Goal: Task Accomplishment & Management: Manage account settings

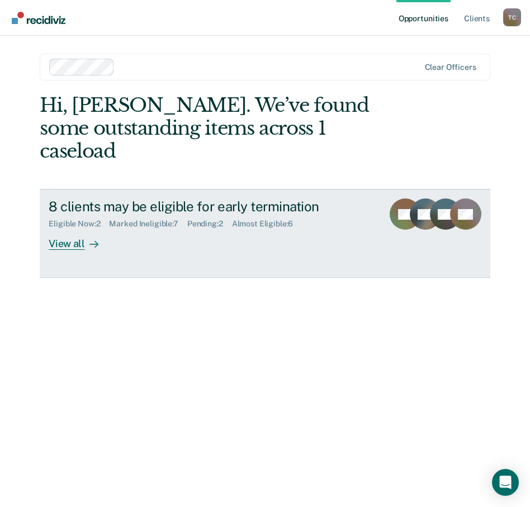
click at [64, 229] on div "View all" at bounding box center [80, 240] width 63 height 22
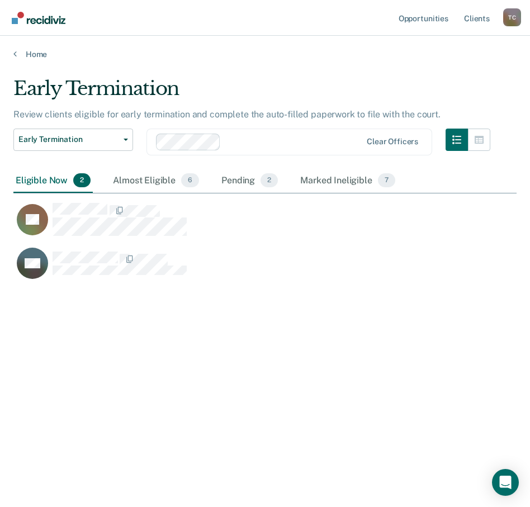
scroll to position [338, 495]
click at [230, 178] on div "Pending 2" at bounding box center [249, 181] width 61 height 25
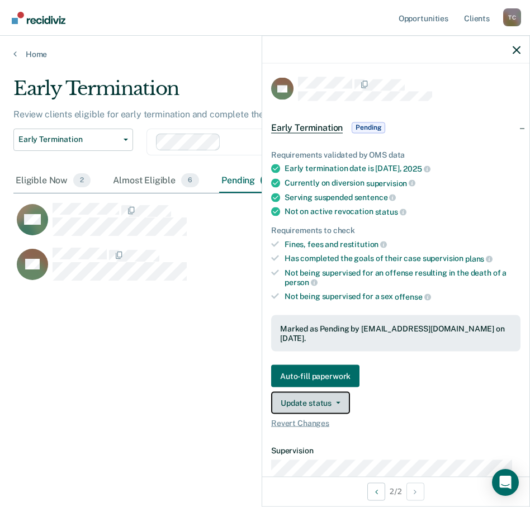
click at [312, 394] on button "Update status" at bounding box center [310, 403] width 79 height 22
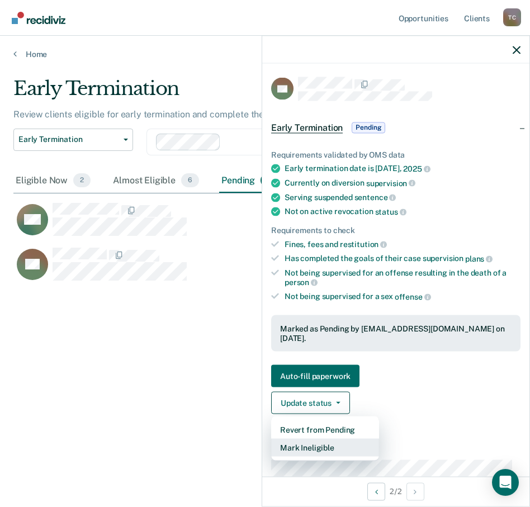
click at [325, 439] on button "Mark Ineligible" at bounding box center [325, 448] width 108 height 18
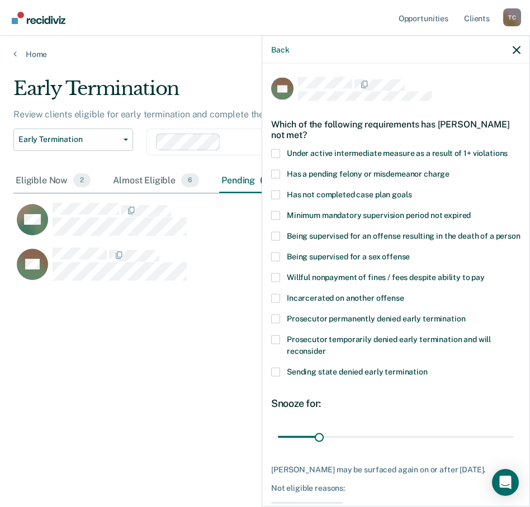
click at [510, 53] on div "Back" at bounding box center [395, 50] width 267 height 28
click at [515, 50] on icon "button" at bounding box center [517, 50] width 8 height 8
